Goal: Book appointment/travel/reservation

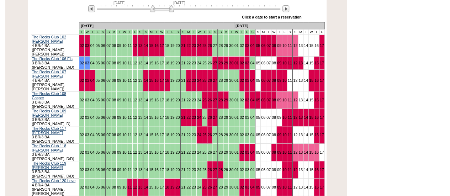
scroll to position [153, 0]
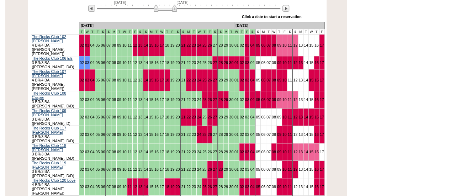
drag, startPoint x: 161, startPoint y: 11, endPoint x: 165, endPoint y: 11, distance: 3.9
click at [165, 11] on img at bounding box center [165, 8] width 23 height 7
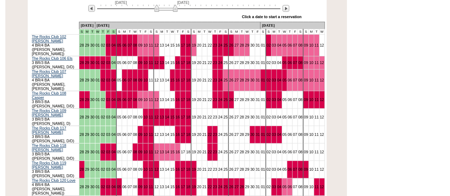
click at [5, 124] on div "Processing [DATE] [DATE] » Apply these dates to all the calendars on this page …" at bounding box center [177, 132] width 347 height 276
click at [170, 10] on img at bounding box center [166, 8] width 23 height 7
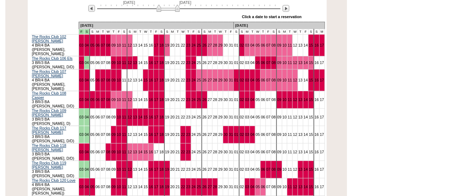
click at [162, 10] on img at bounding box center [168, 8] width 23 height 7
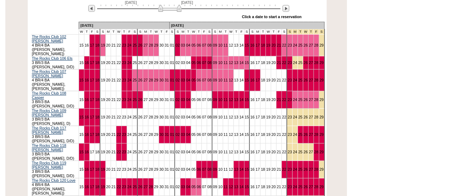
click at [169, 10] on img at bounding box center [169, 8] width 23 height 7
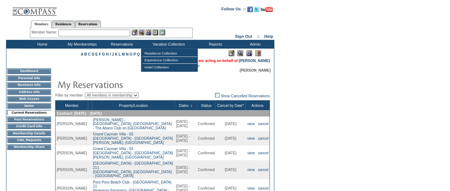
scroll to position [1, 0]
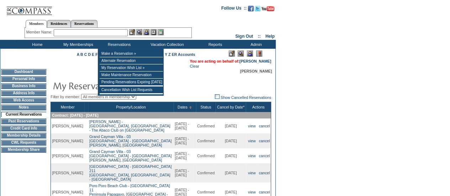
click at [110, 35] on input "text" at bounding box center [91, 32] width 74 height 7
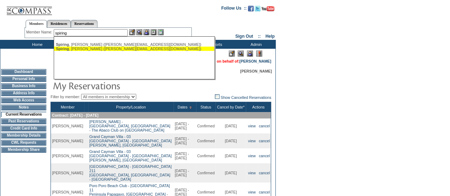
click at [93, 50] on div "[PERSON_NAME] ([PERSON_NAME][EMAIL_ADDRESS][DOMAIN_NAME])" at bounding box center [134, 49] width 157 height 4
type input "[PERSON_NAME] ([PERSON_NAME][EMAIL_ADDRESS][DOMAIN_NAME])"
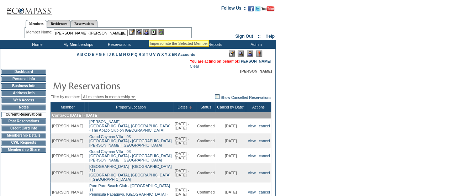
click at [149, 31] on img at bounding box center [146, 32] width 6 height 6
click at [141, 31] on img at bounding box center [139, 32] width 6 height 6
